Goal: Transaction & Acquisition: Purchase product/service

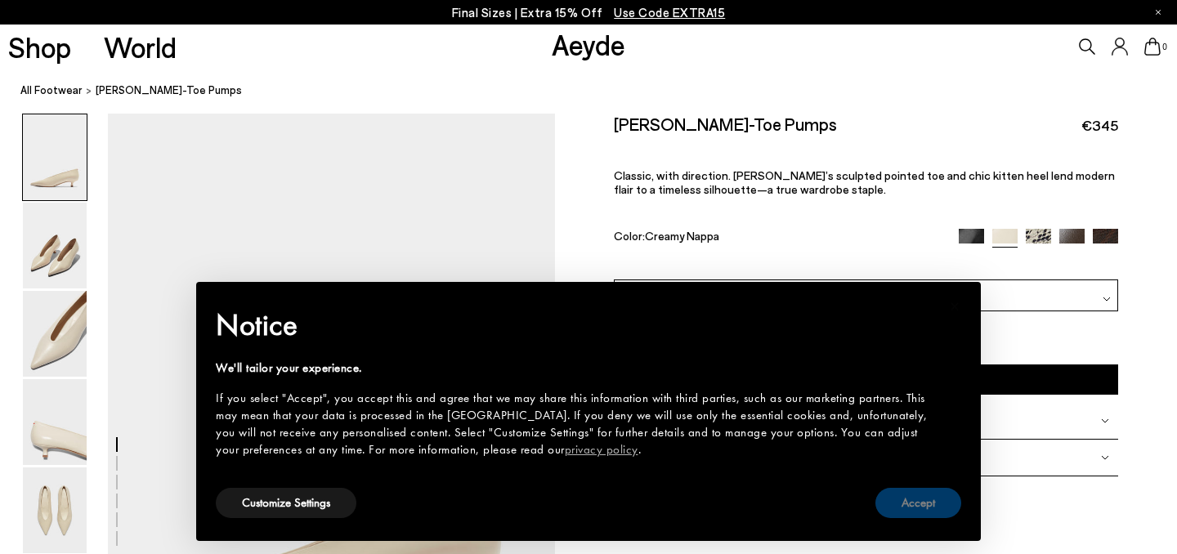
click at [907, 507] on button "Accept" at bounding box center [918, 503] width 86 height 30
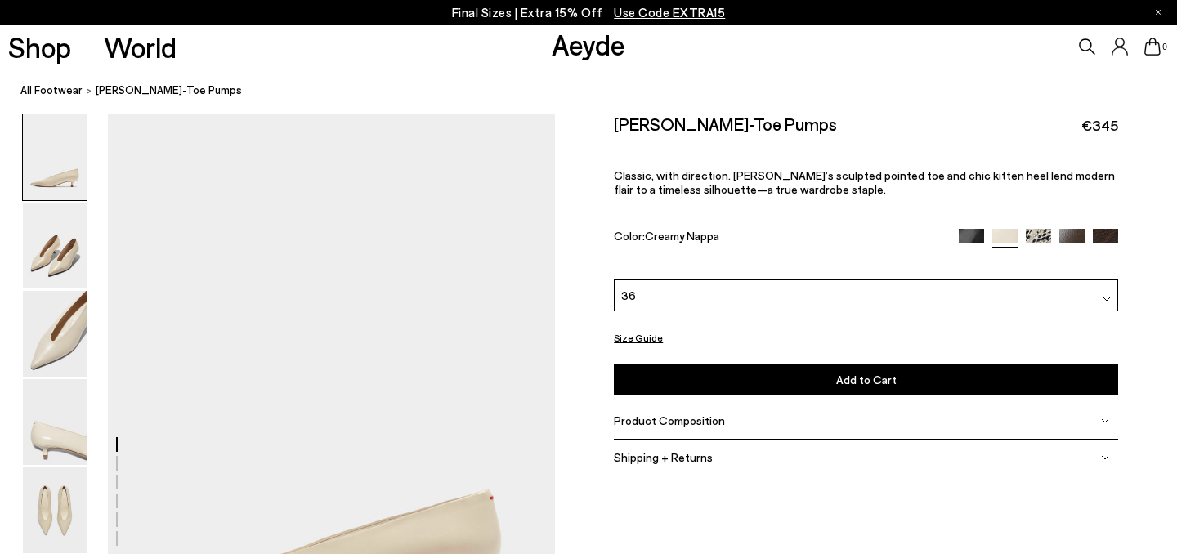
click at [1003, 279] on div "36" at bounding box center [866, 295] width 504 height 32
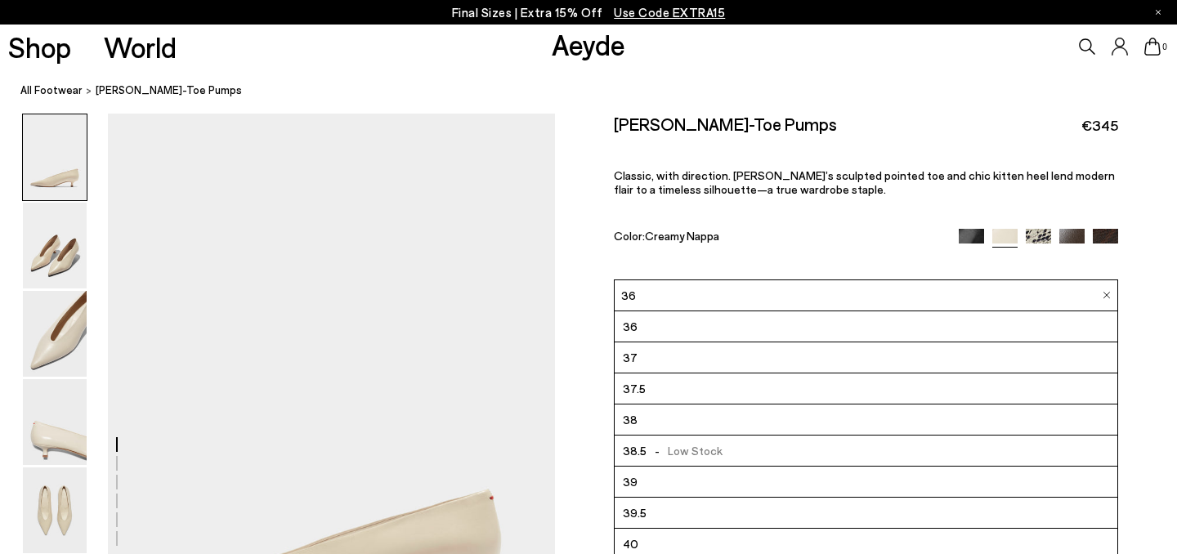
click at [766, 404] on li "38" at bounding box center [865, 419] width 503 height 31
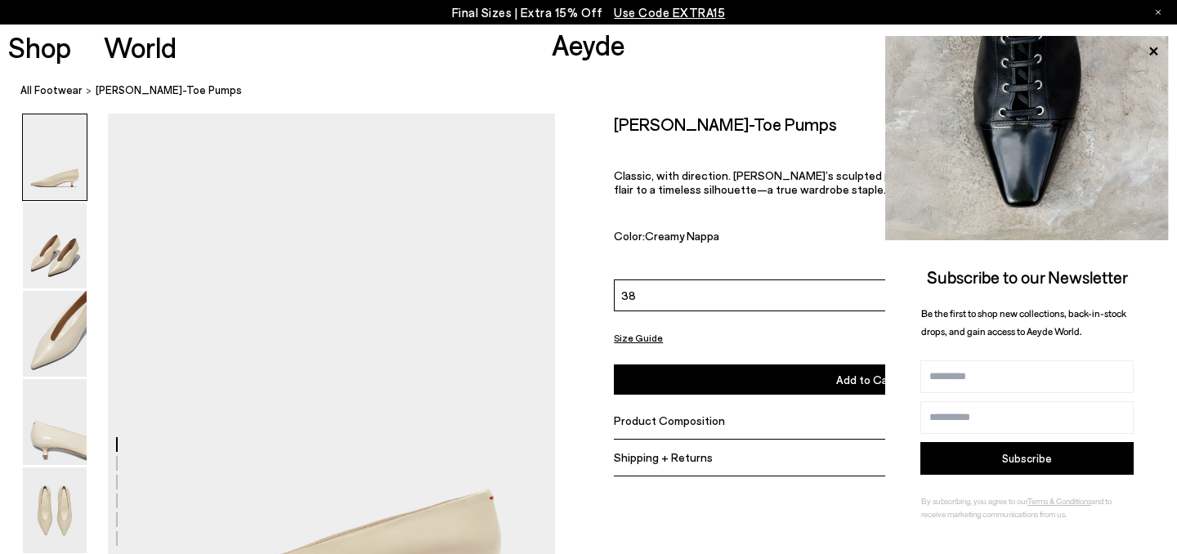
click at [602, 50] on link "Aeyde" at bounding box center [589, 44] width 74 height 34
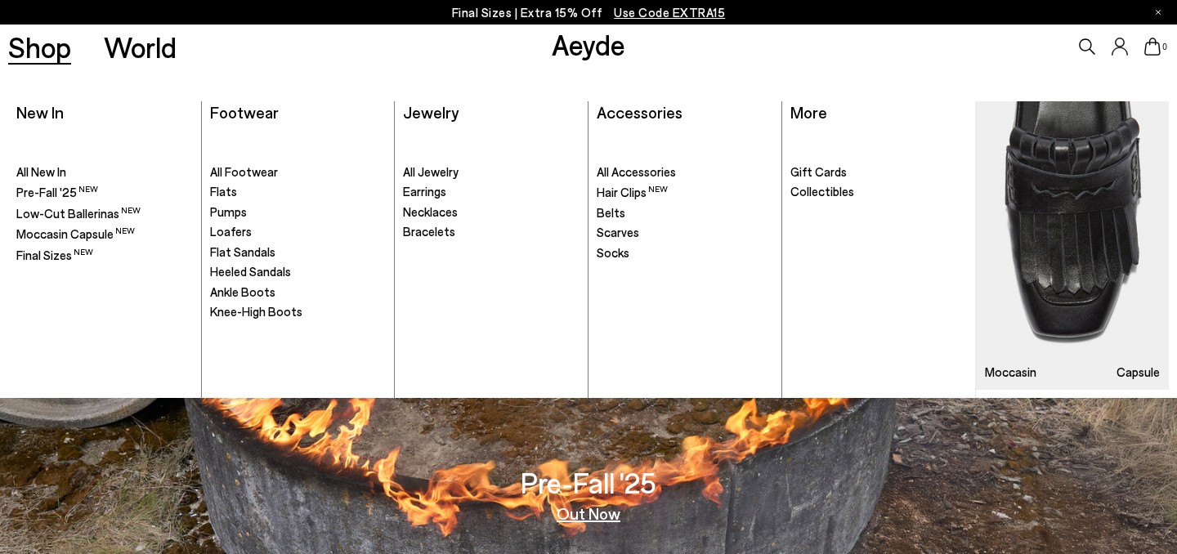
click at [45, 42] on link "Shop" at bounding box center [39, 47] width 63 height 29
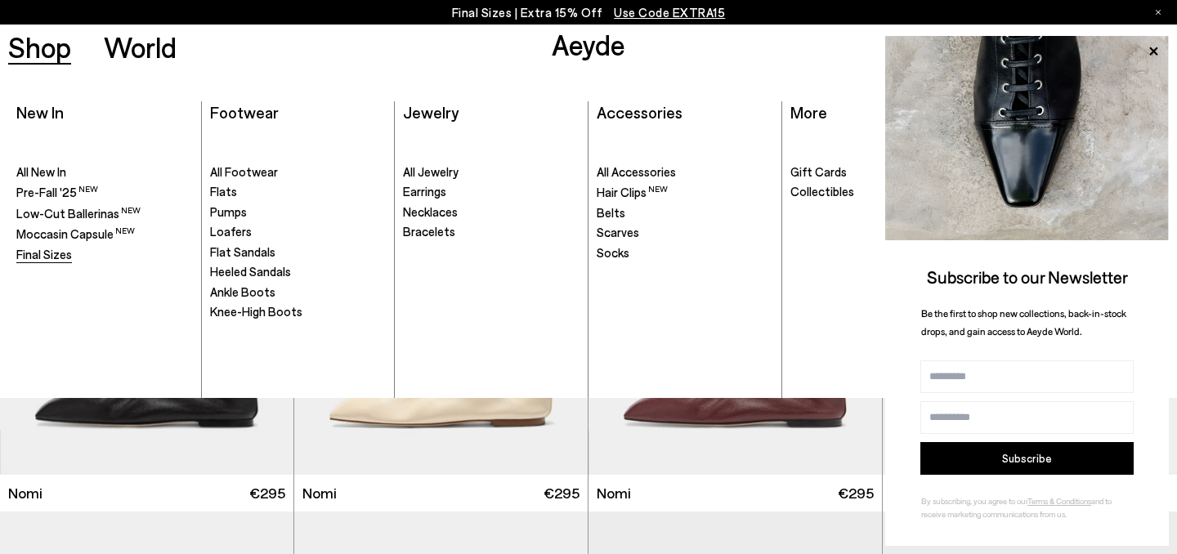
click at [35, 252] on span "Final Sizes" at bounding box center [44, 254] width 56 height 15
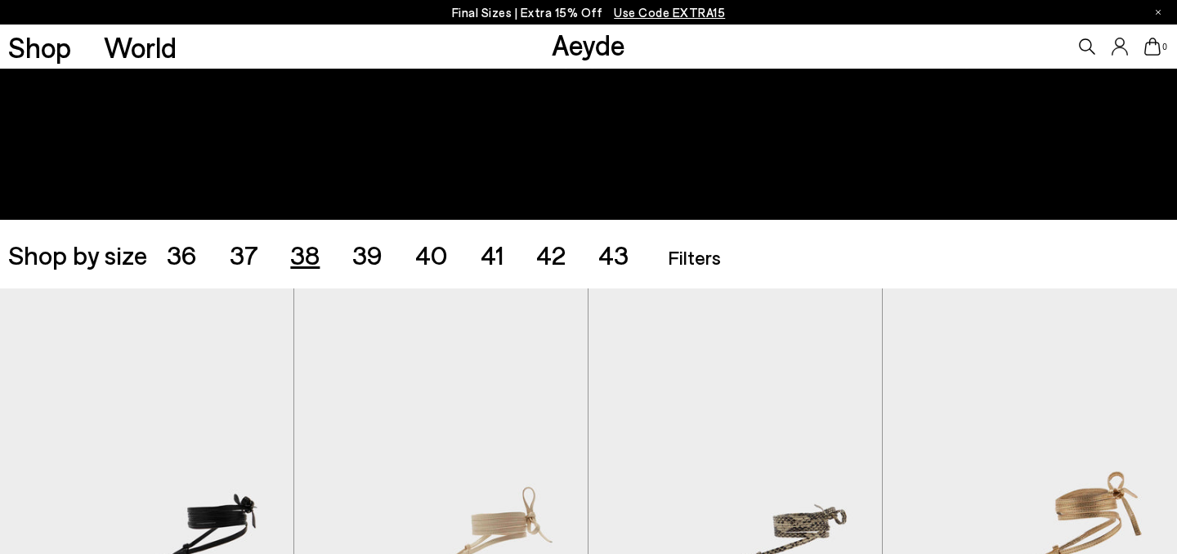
click at [303, 267] on span "38" at bounding box center [304, 254] width 29 height 31
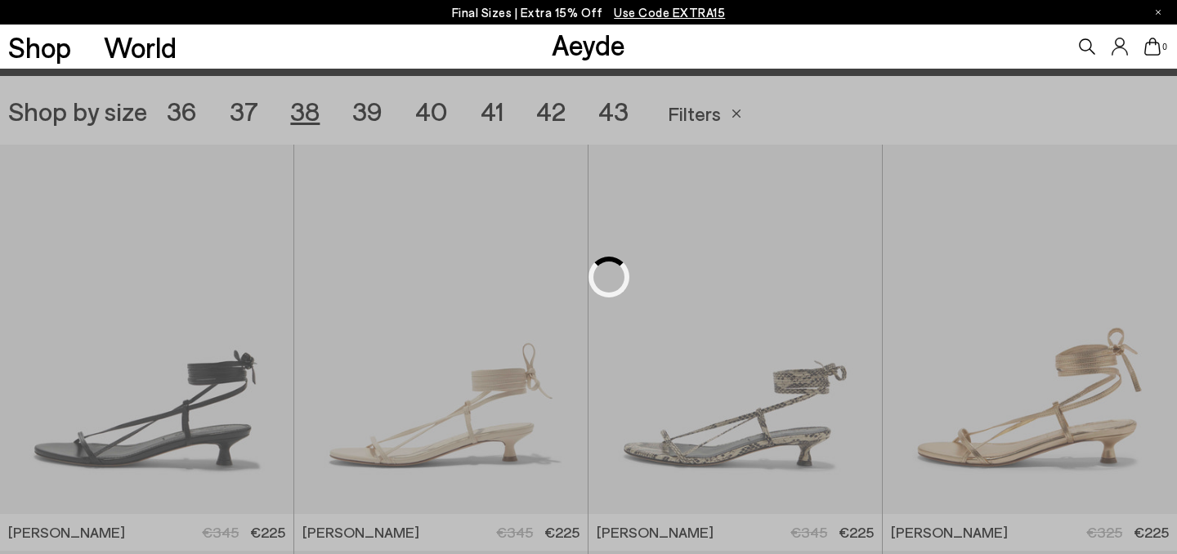
scroll to position [328, 0]
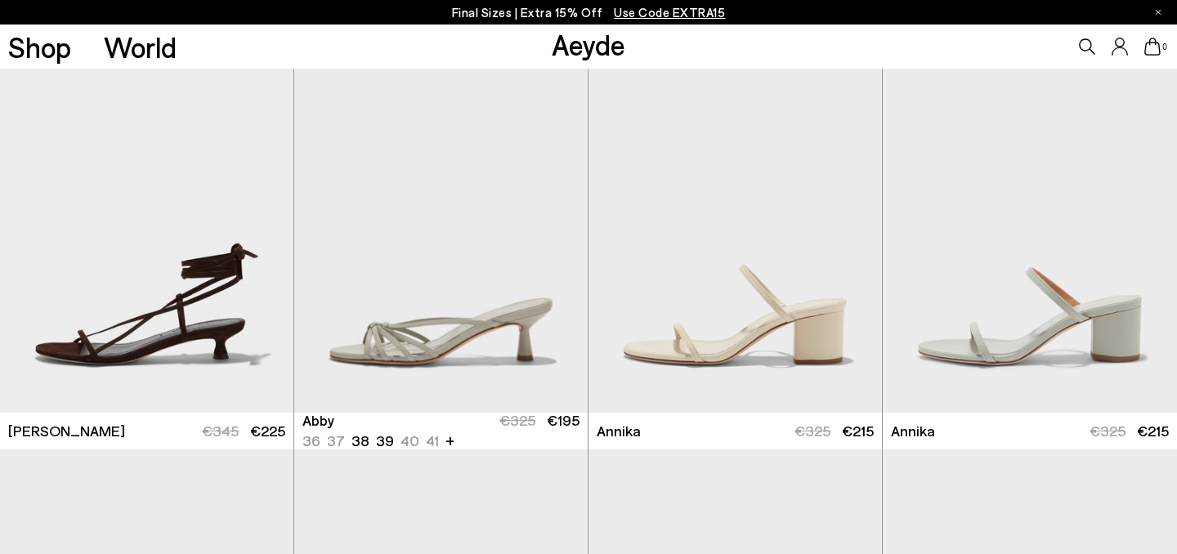
scroll to position [870, 0]
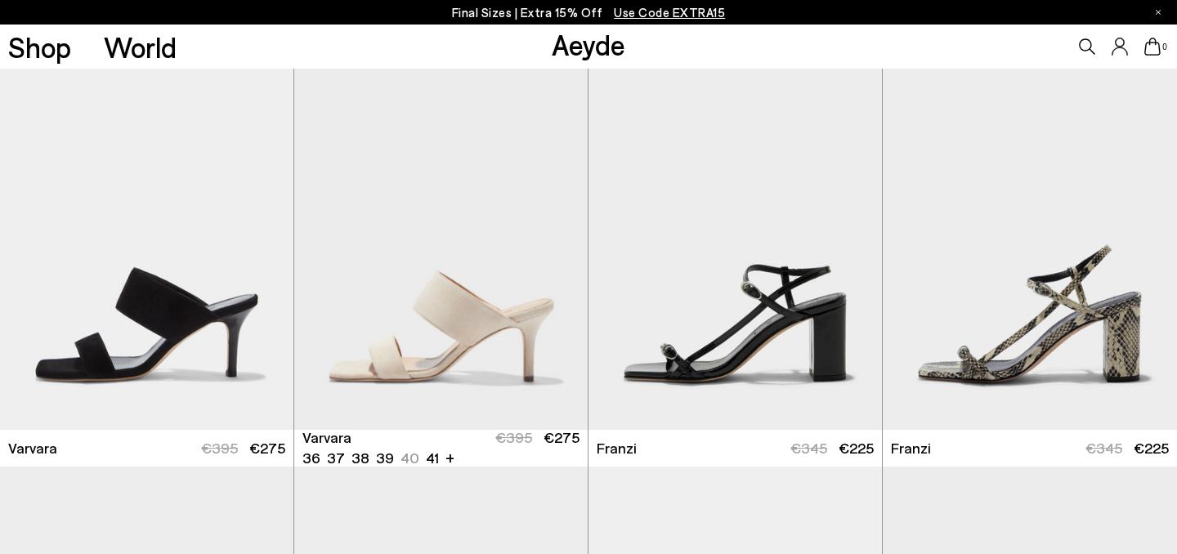
scroll to position [2876, 0]
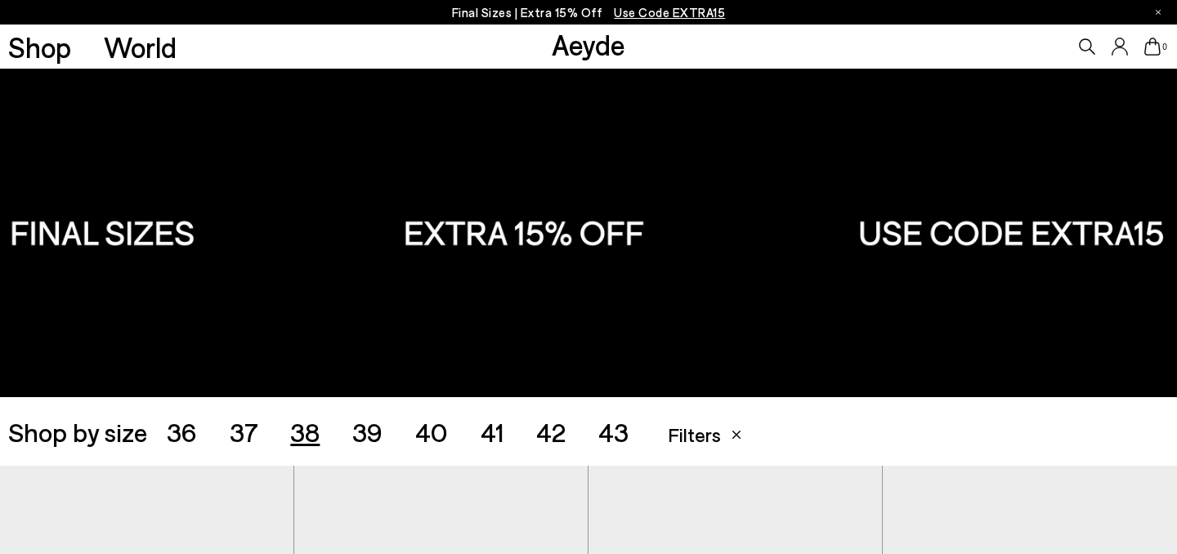
scroll to position [604, 0]
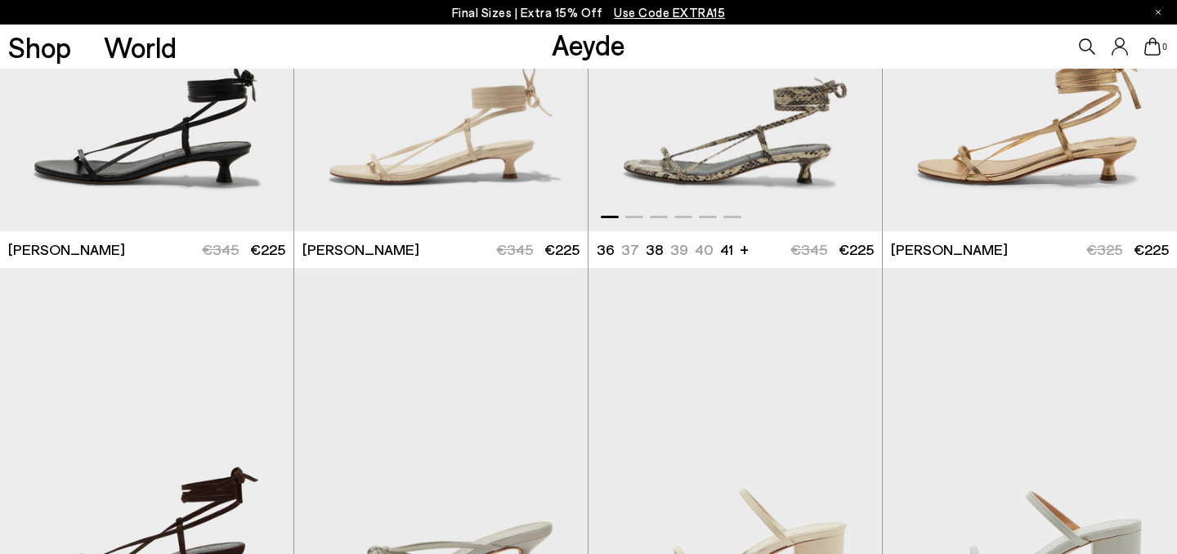
click at [688, 153] on img "1 / 6" at bounding box center [734, 46] width 293 height 369
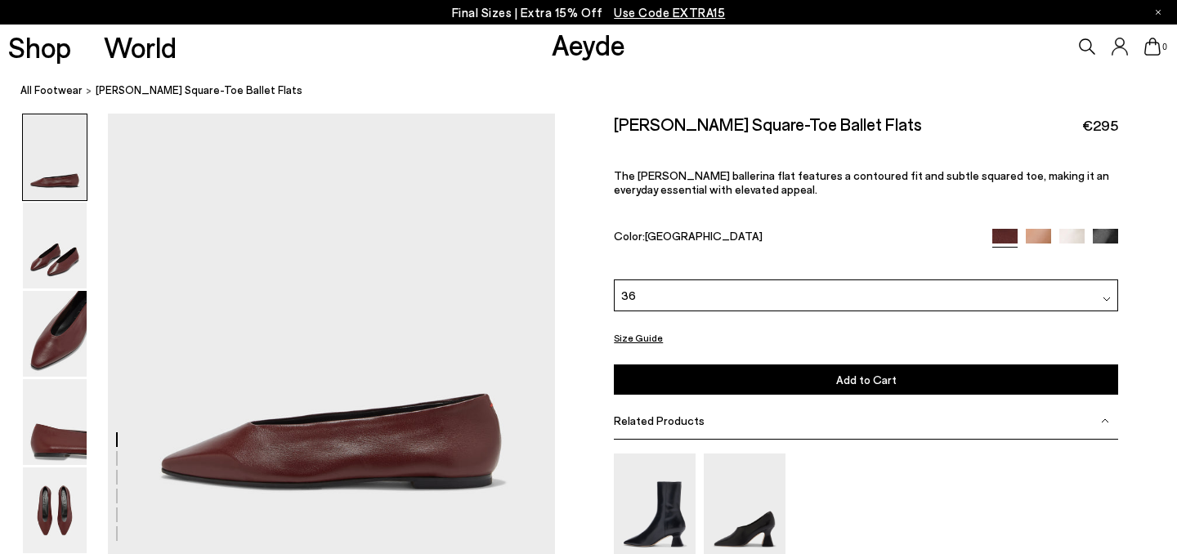
click at [676, 279] on div "36" at bounding box center [866, 295] width 504 height 32
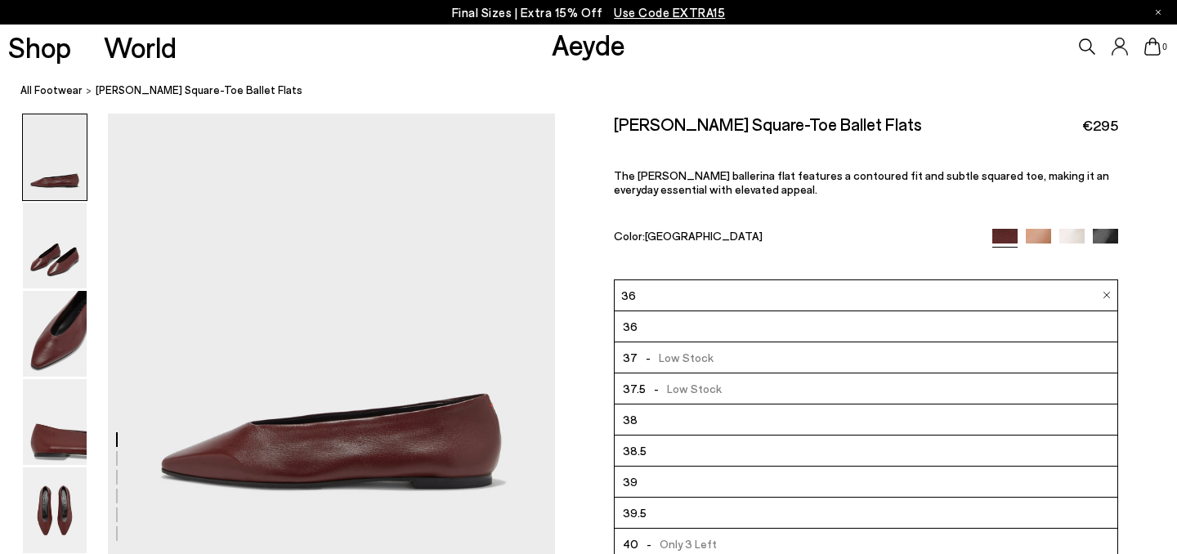
click at [708, 404] on li "38" at bounding box center [865, 419] width 503 height 31
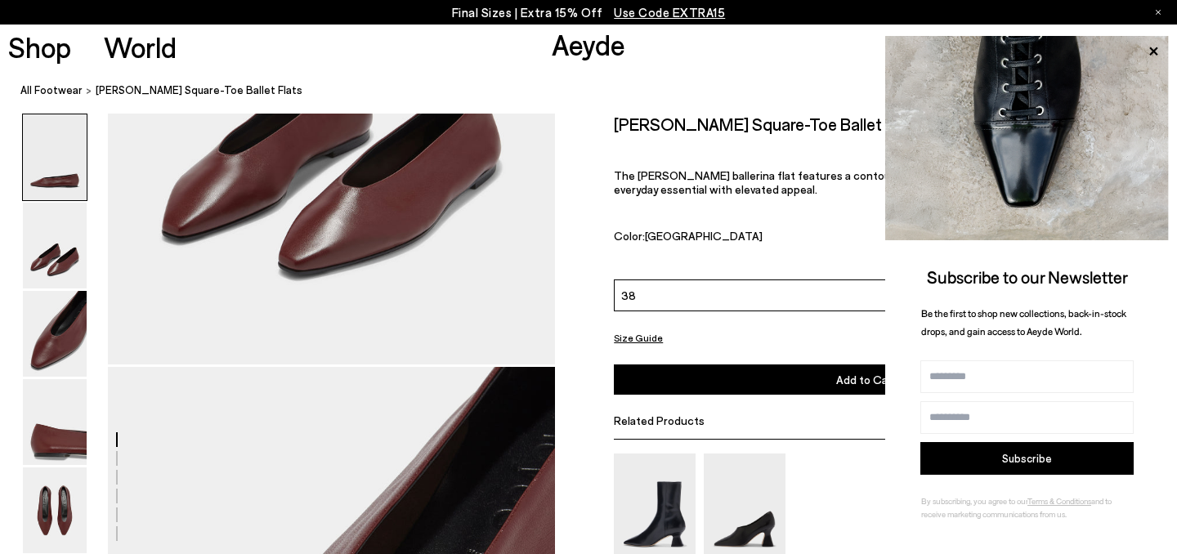
scroll to position [283, 0]
